Goal: Task Accomplishment & Management: Complete application form

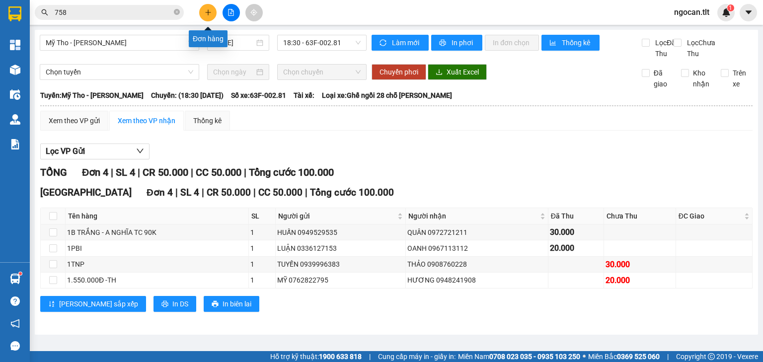
click at [204, 17] on button at bounding box center [207, 12] width 17 height 17
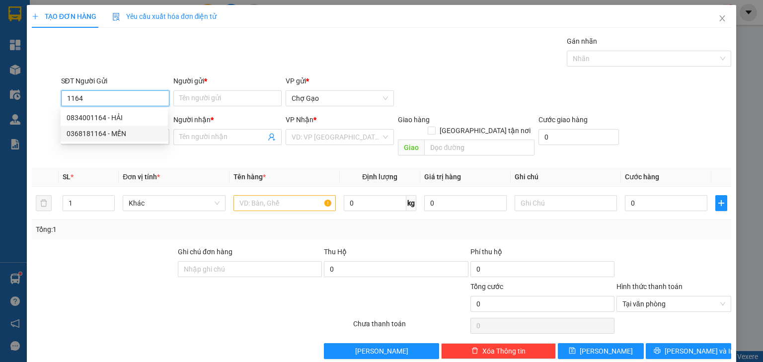
click at [103, 131] on div "0368181164 - MẾN" at bounding box center [114, 133] width 95 height 11
type input "0368181164"
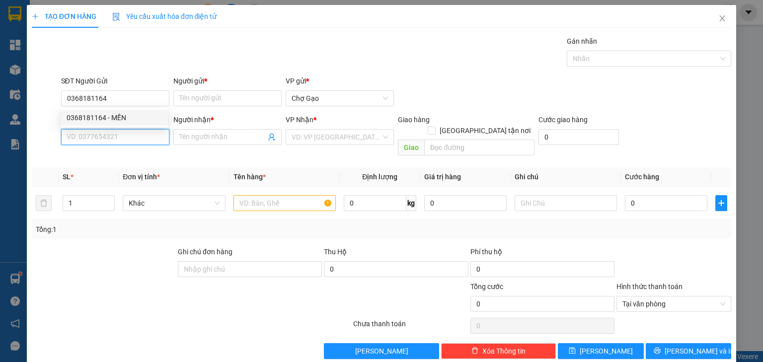
click at [103, 131] on input "SĐT Người Nhận *" at bounding box center [115, 137] width 108 height 16
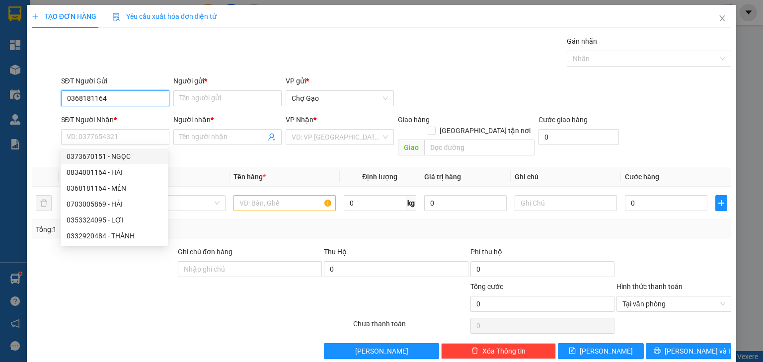
click at [138, 97] on input "0368181164" at bounding box center [115, 98] width 108 height 16
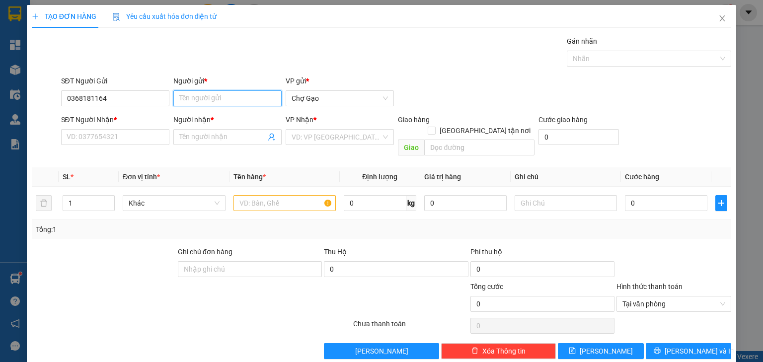
click at [187, 95] on input "Người gửi *" at bounding box center [227, 98] width 108 height 16
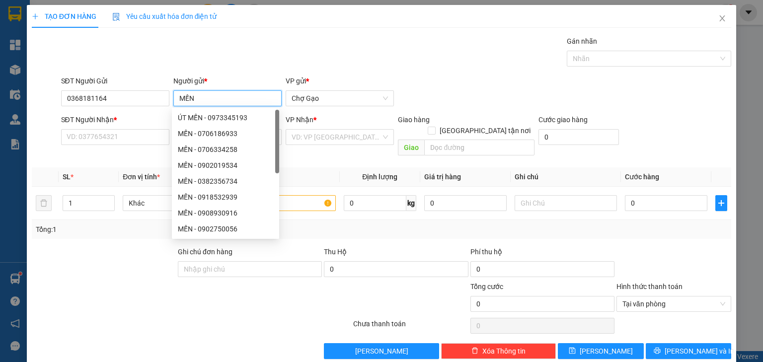
type input "MẾN"
drag, startPoint x: 200, startPoint y: 96, endPoint x: 110, endPoint y: 131, distance: 95.7
click at [110, 131] on input "SĐT Người Nhận *" at bounding box center [115, 137] width 108 height 16
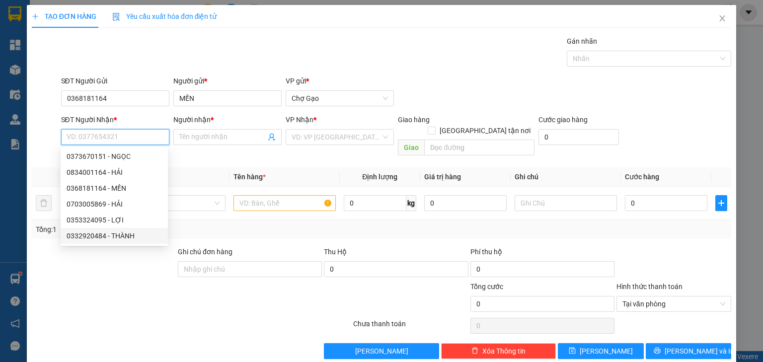
drag, startPoint x: 125, startPoint y: 235, endPoint x: 147, endPoint y: 221, distance: 26.9
click at [125, 236] on div "0332920484 - THÀNH" at bounding box center [114, 235] width 95 height 11
type input "0332920484"
type input "THÀNH"
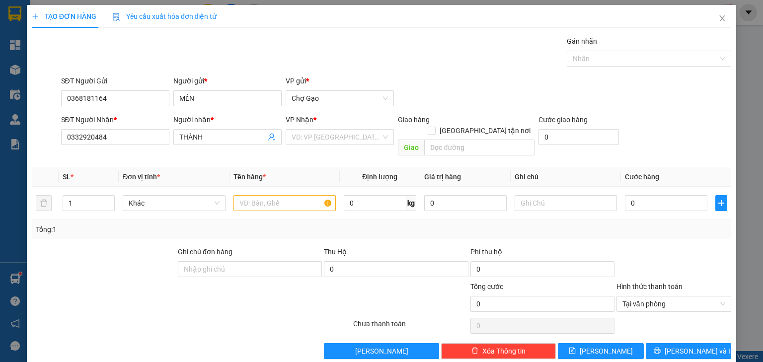
click at [312, 146] on div "VP Nhận * VD: VP [GEOGRAPHIC_DATA]" at bounding box center [340, 131] width 108 height 35
click at [318, 139] on input "search" at bounding box center [336, 137] width 89 height 15
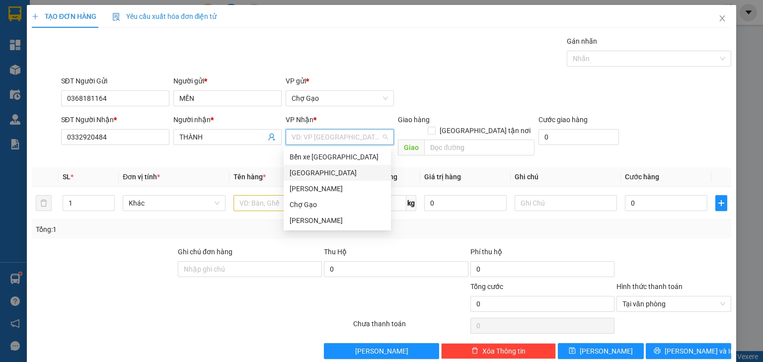
click at [308, 174] on div "[GEOGRAPHIC_DATA]" at bounding box center [337, 172] width 95 height 11
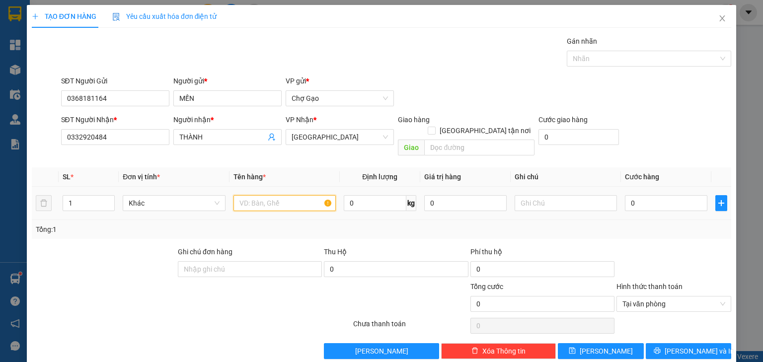
click at [274, 195] on input "text" at bounding box center [284, 203] width 102 height 16
drag, startPoint x: 275, startPoint y: 192, endPoint x: 247, endPoint y: 195, distance: 28.0
click at [247, 195] on input "1B XNAH" at bounding box center [284, 203] width 102 height 16
type input "1B XANH"
click at [671, 201] on div "0" at bounding box center [666, 203] width 82 height 20
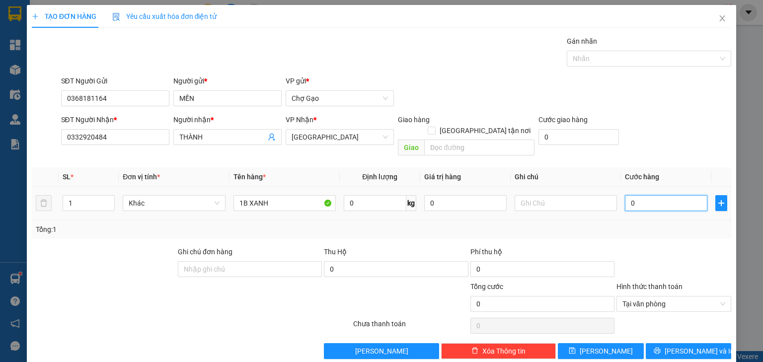
click at [666, 195] on input "0" at bounding box center [666, 203] width 82 height 16
type input "3"
type input "30"
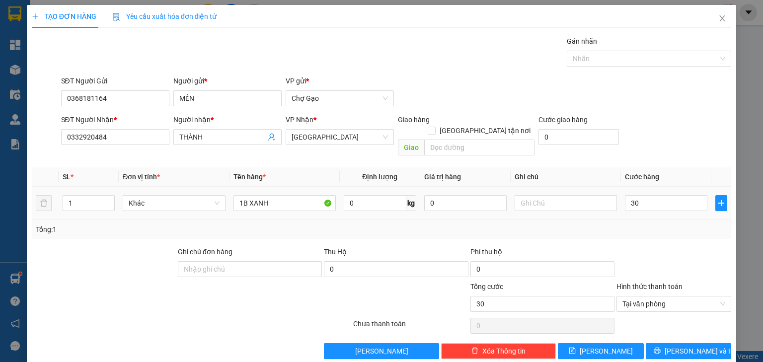
type input "30.000"
drag, startPoint x: 674, startPoint y: 209, endPoint x: 678, endPoint y: 240, distance: 31.5
click at [675, 220] on div "Tổng: 1" at bounding box center [381, 229] width 699 height 19
click at [707, 343] on button "[PERSON_NAME] và In" at bounding box center [689, 351] width 86 height 16
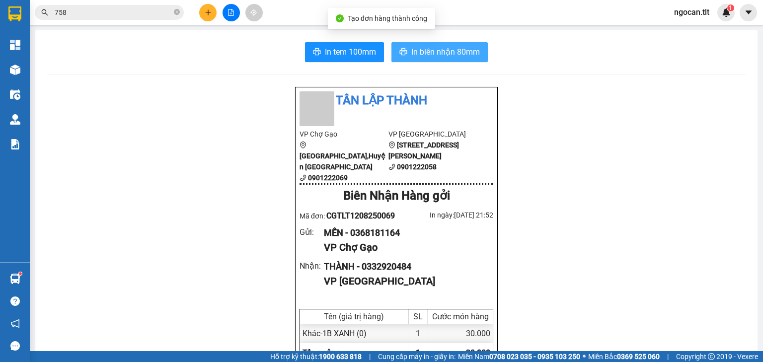
click at [465, 59] on button "In biên nhận 80mm" at bounding box center [439, 52] width 96 height 20
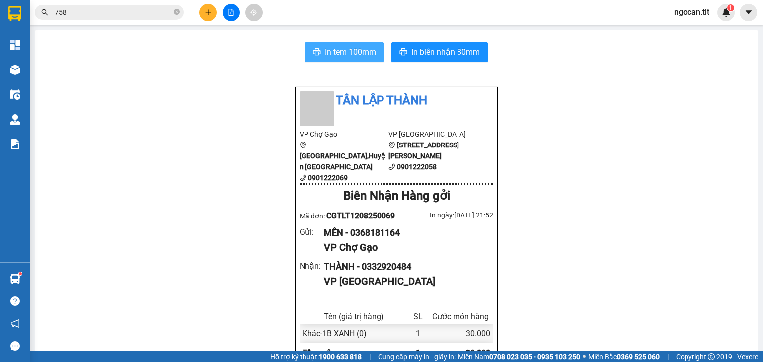
click at [325, 48] on span "In tem 100mm" at bounding box center [350, 52] width 51 height 12
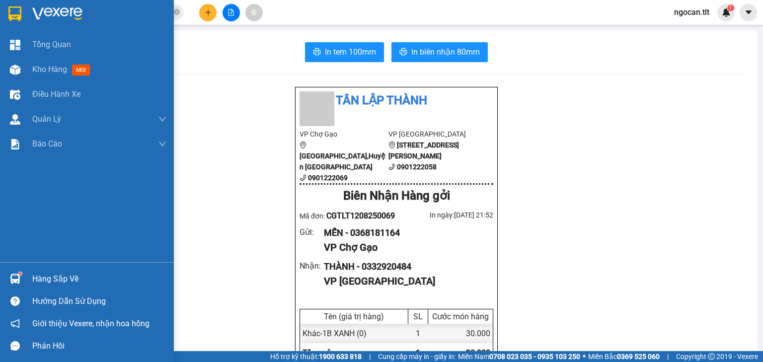
click at [1, 16] on div at bounding box center [87, 16] width 174 height 32
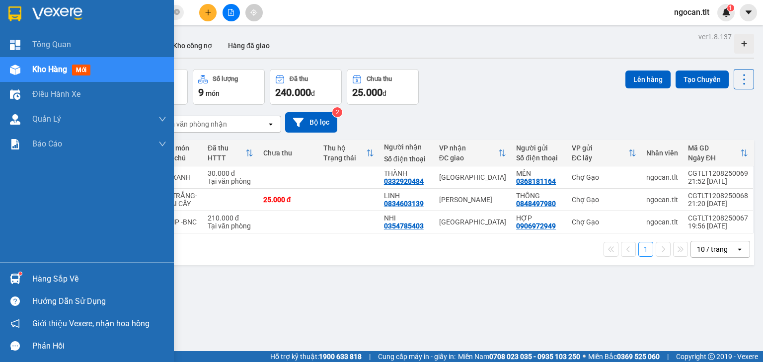
click at [10, 268] on div "Hàng sắp về" at bounding box center [87, 279] width 174 height 22
